Goal: Check status

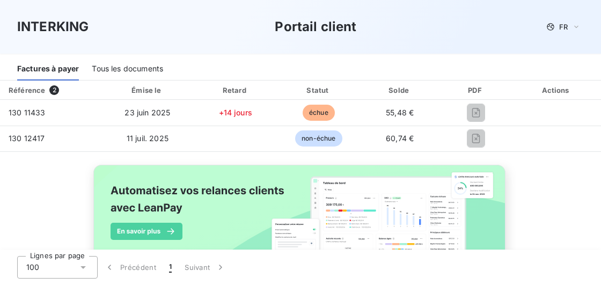
scroll to position [141, 0]
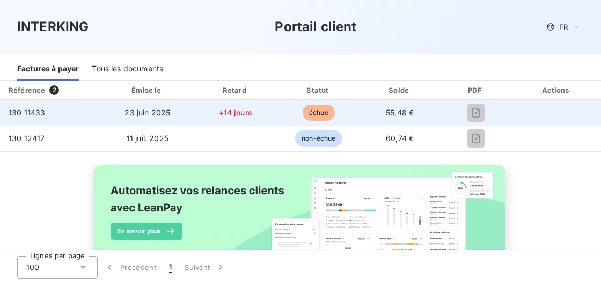
click at [34, 109] on span "130 11433" at bounding box center [27, 112] width 36 height 9
copy span "130 11433"
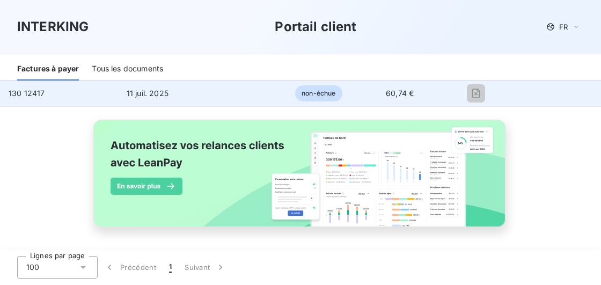
scroll to position [129, 0]
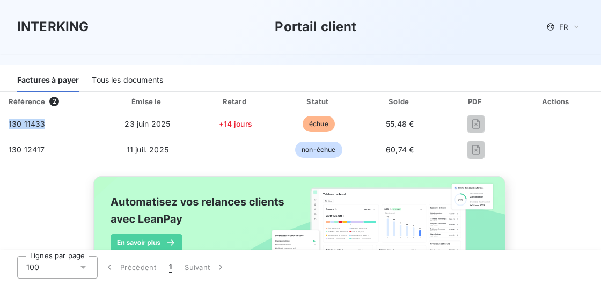
click at [142, 82] on div "Tous les documents" at bounding box center [127, 80] width 71 height 23
